Goal: Task Accomplishment & Management: Manage account settings

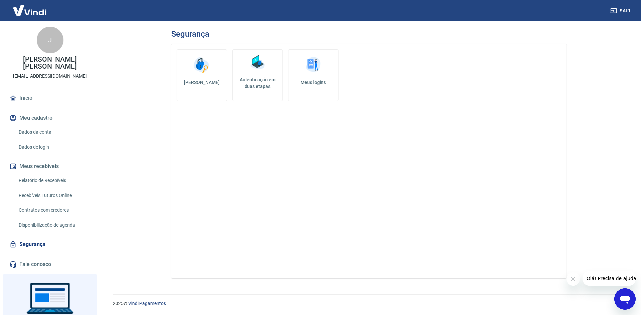
scroll to position [30, 0]
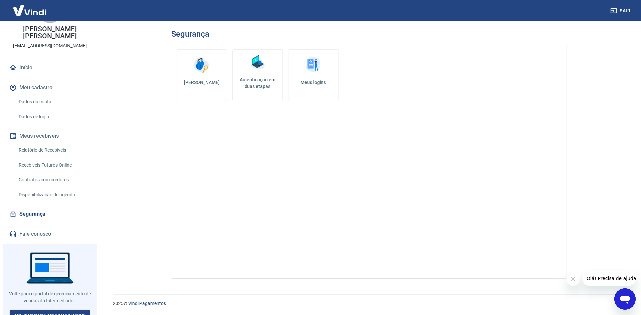
click at [316, 73] on img at bounding box center [313, 65] width 20 height 20
